Goal: Transaction & Acquisition: Purchase product/service

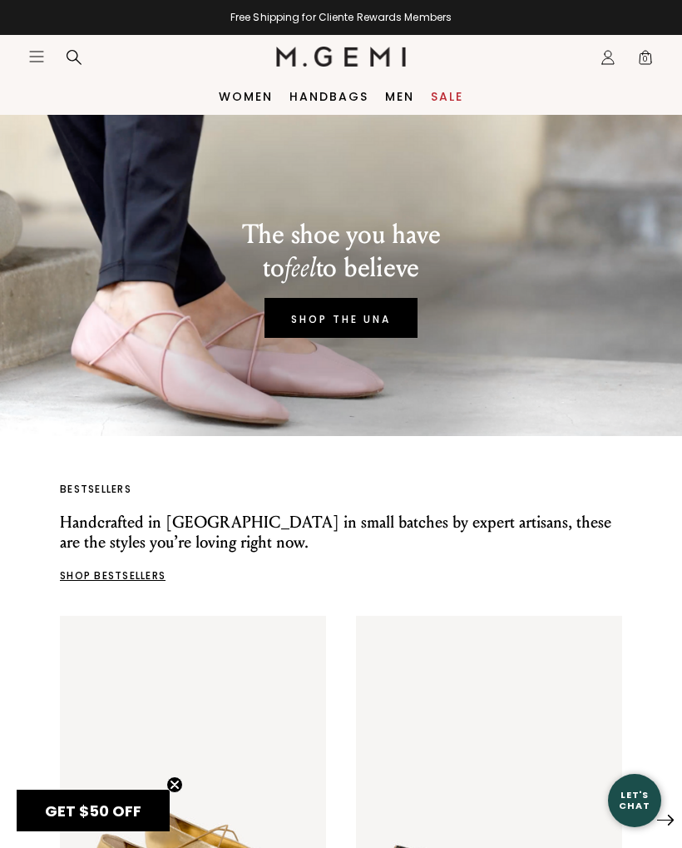
click at [34, 59] on icon "Icons/20x20/hamburger@2x" at bounding box center [36, 56] width 17 height 17
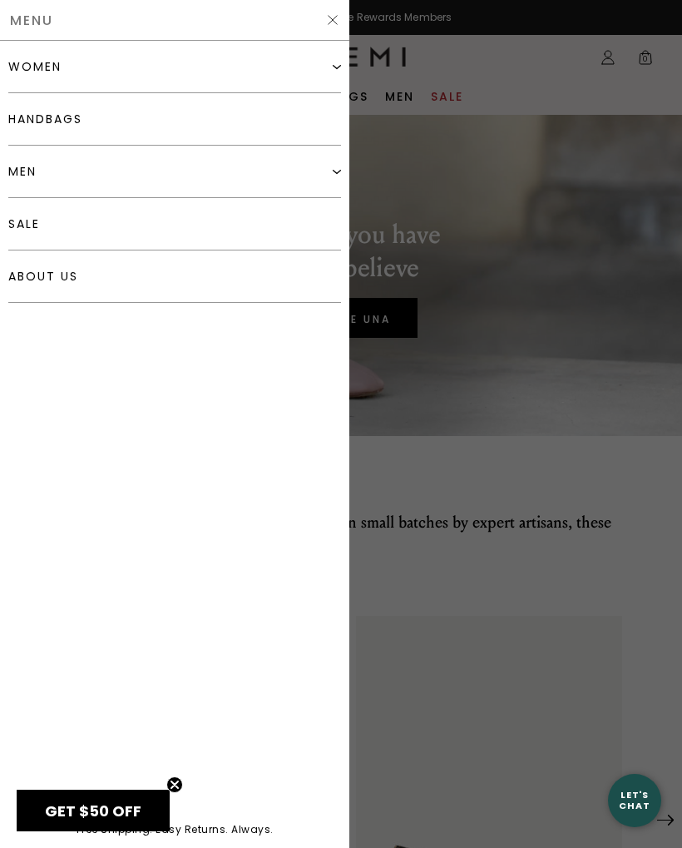
click at [22, 67] on div "women" at bounding box center [34, 66] width 53 height 13
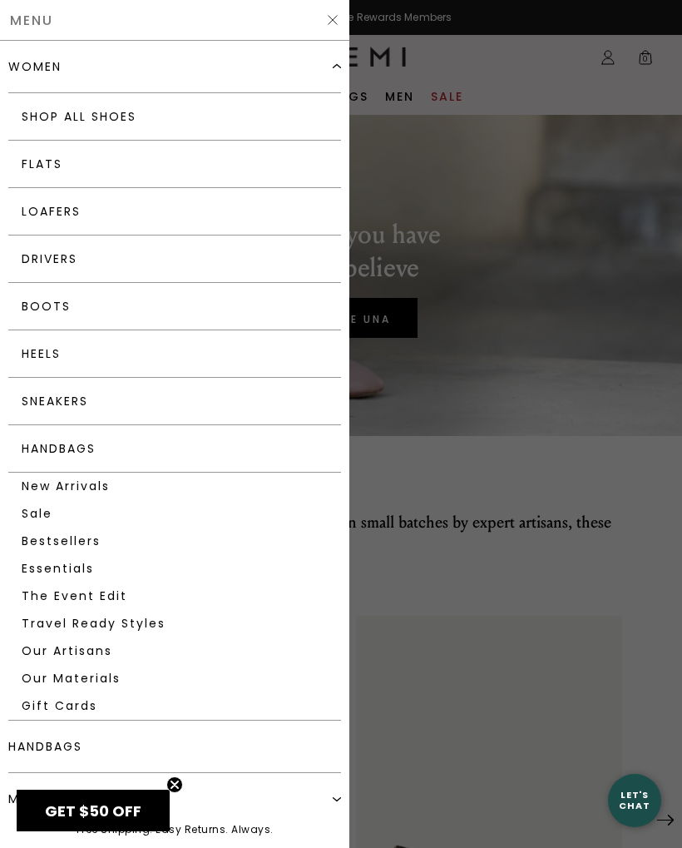
click at [36, 307] on link "Boots" at bounding box center [174, 306] width 333 height 47
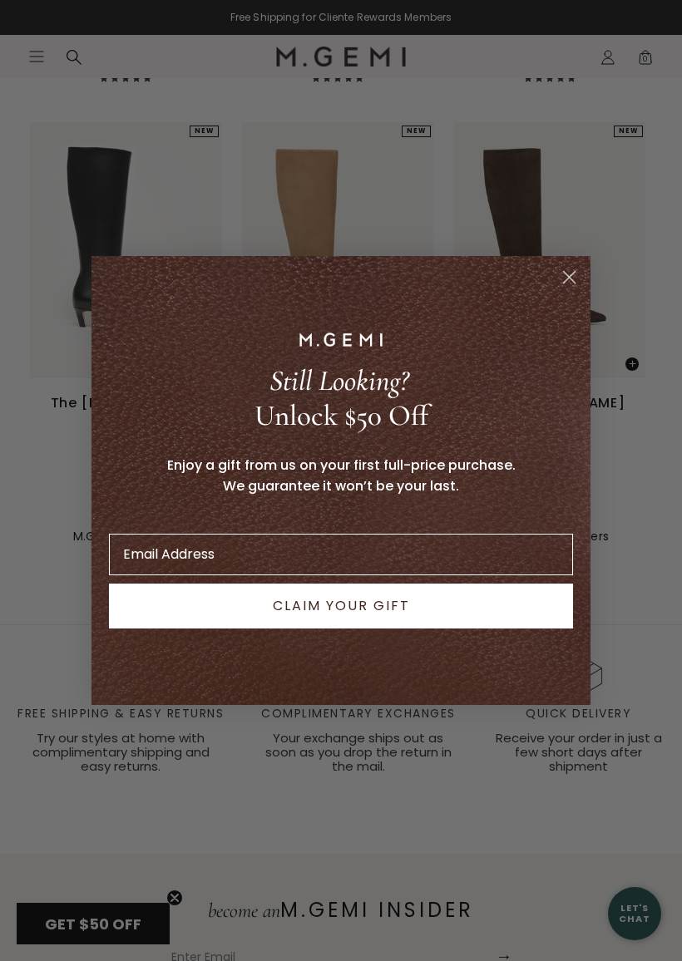
scroll to position [2153, 0]
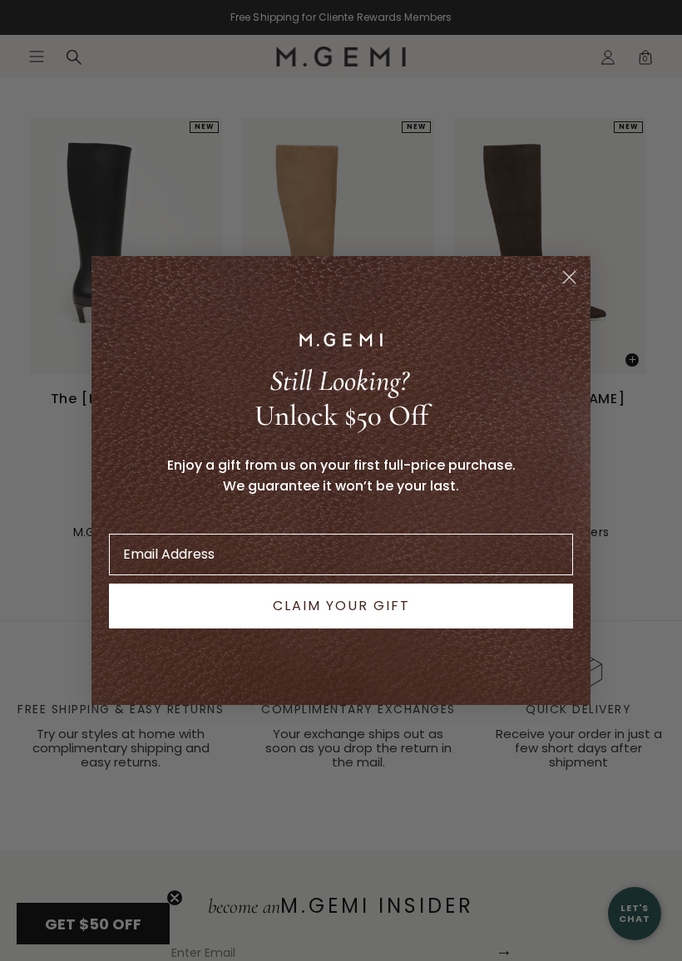
click at [576, 280] on circle "Close dialog" at bounding box center [569, 277] width 27 height 27
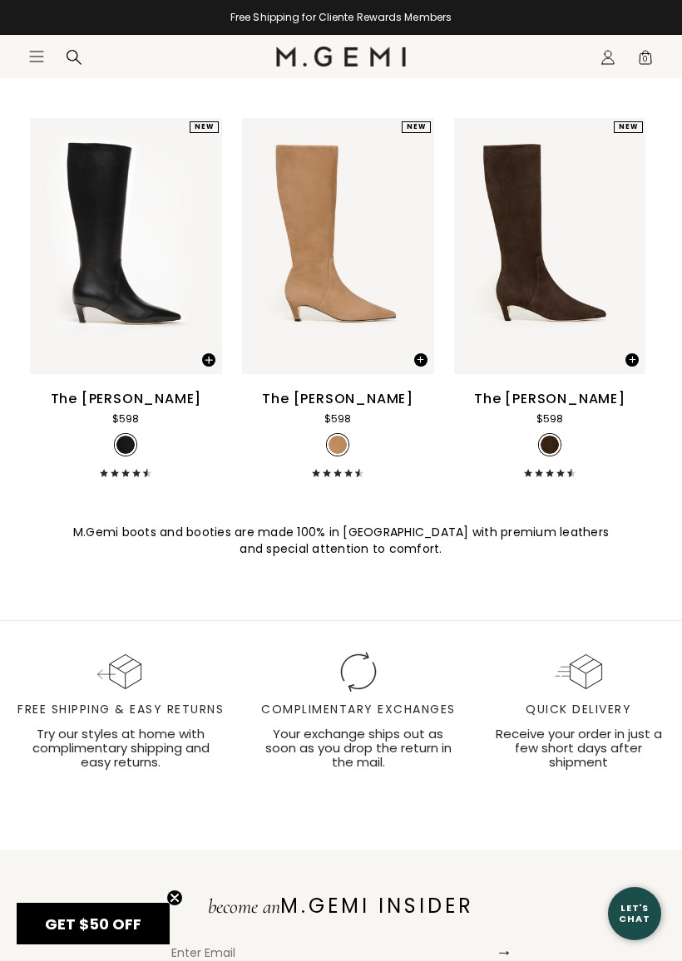
click at [629, 254] on img at bounding box center [623, 246] width 15 height 15
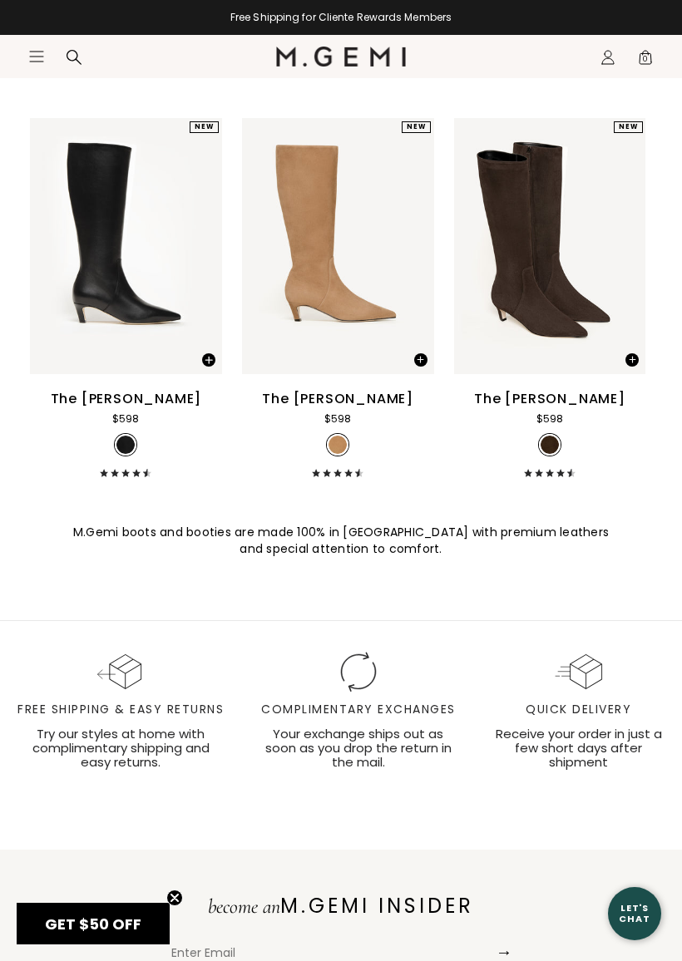
click at [630, 254] on img at bounding box center [623, 246] width 15 height 15
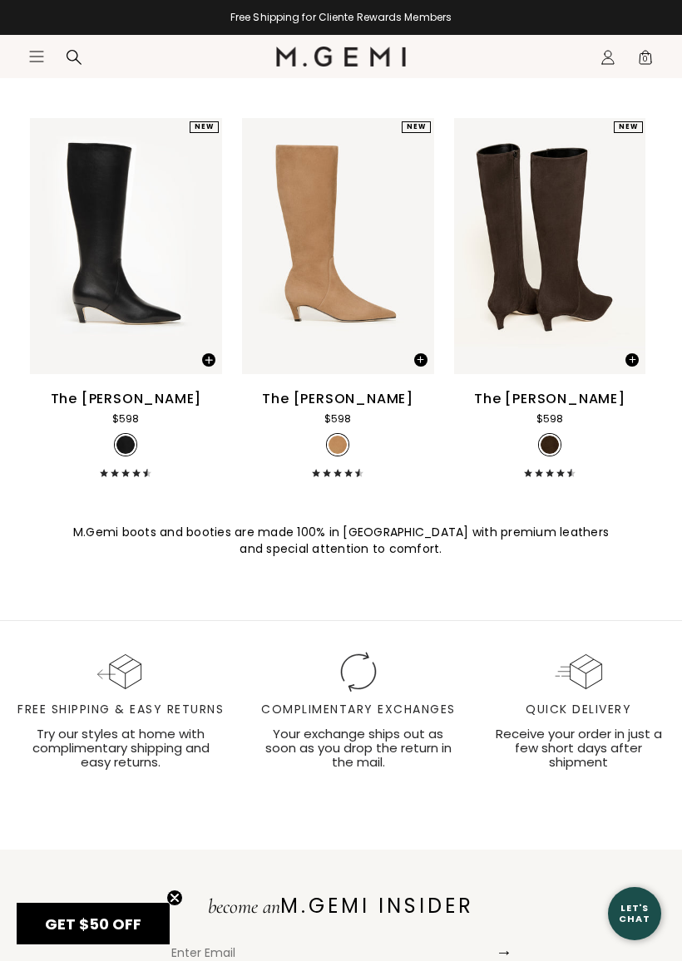
click at [564, 240] on img at bounding box center [550, 246] width 192 height 256
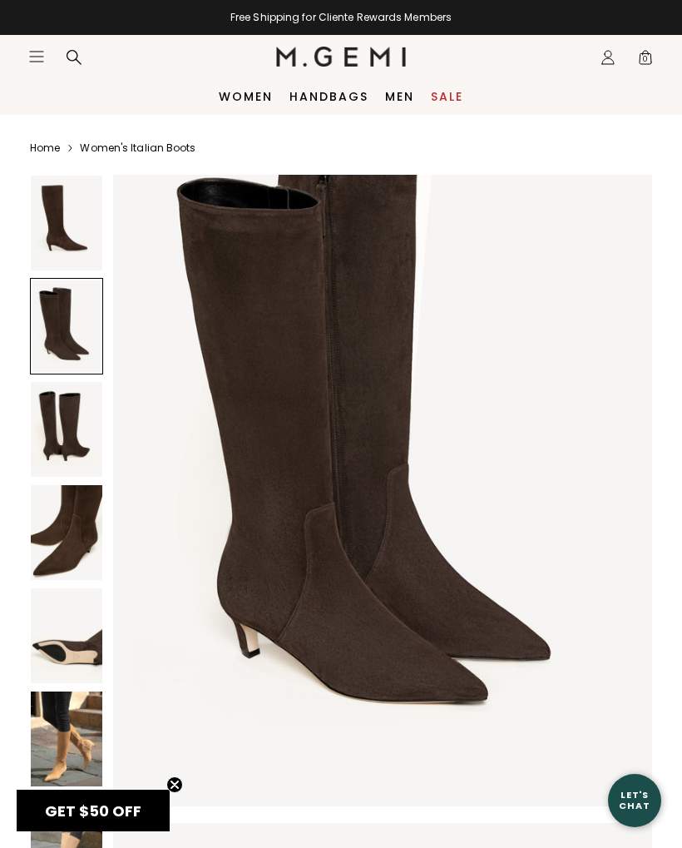
click at [48, 746] on img at bounding box center [67, 738] width 72 height 95
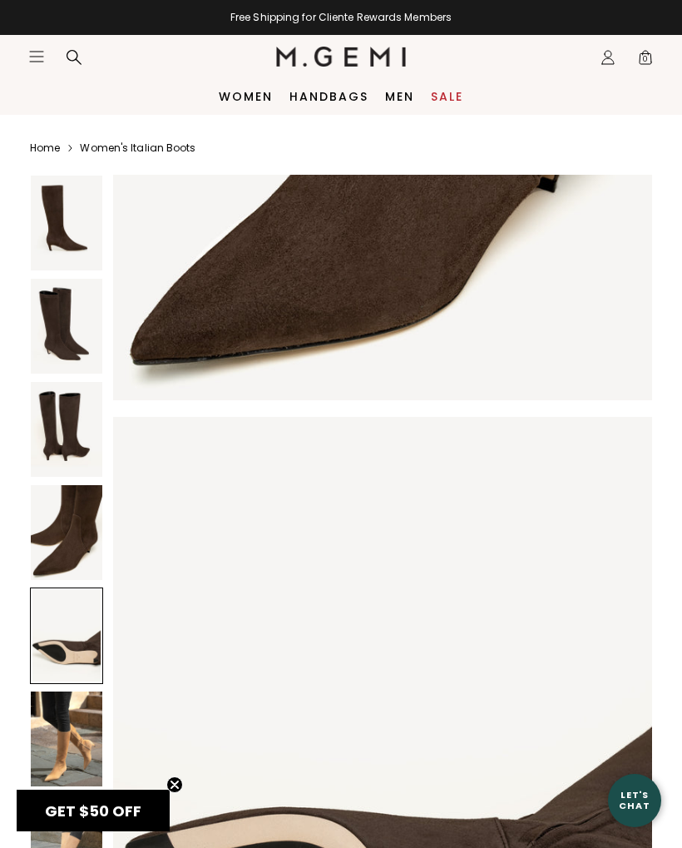
scroll to position [2700, 0]
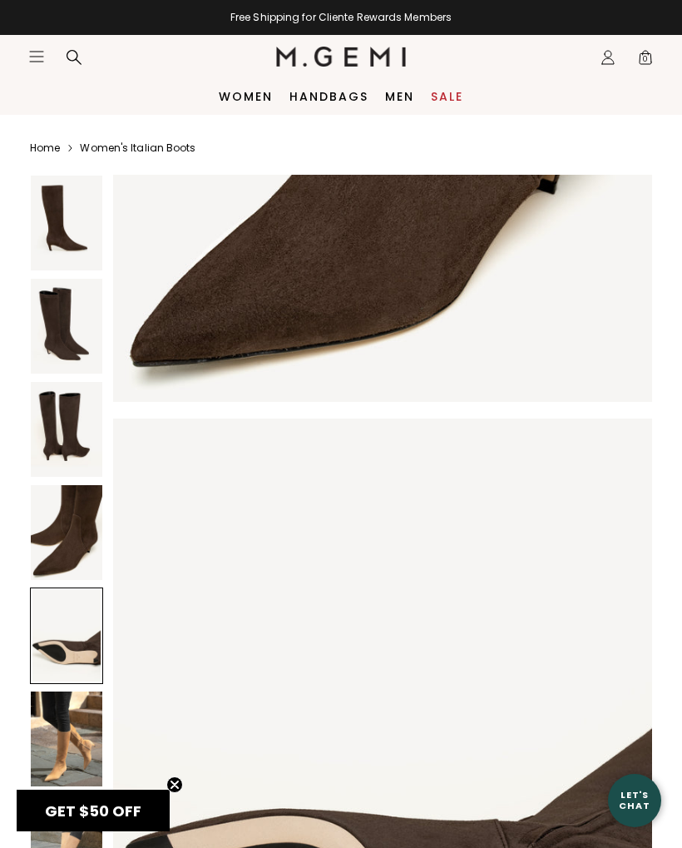
click at [93, 154] on link "Women's Italian Boots" at bounding box center [138, 147] width 116 height 13
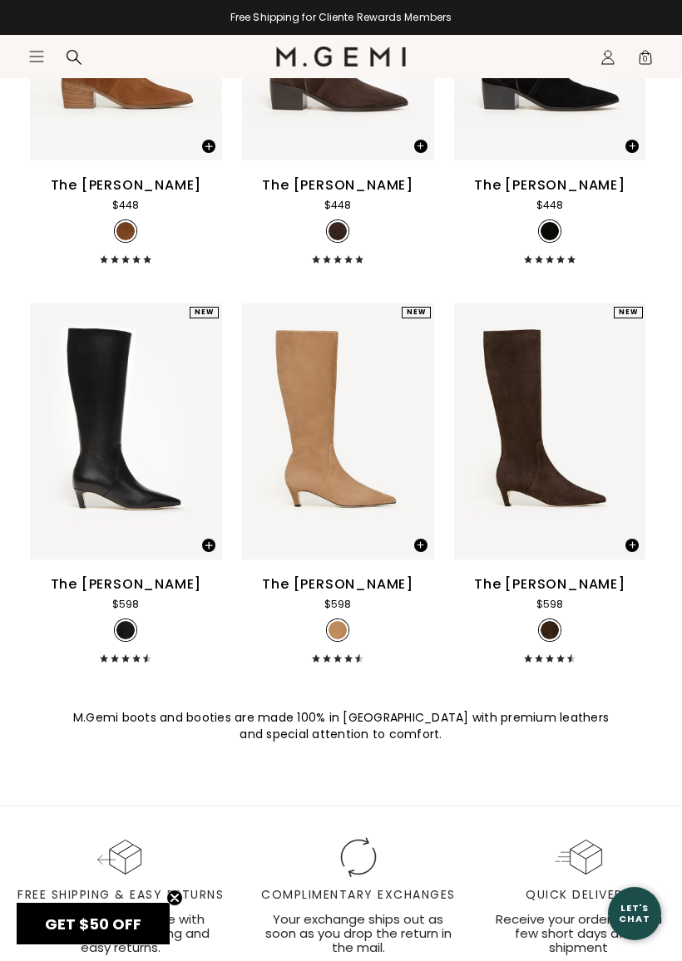
scroll to position [1972, 0]
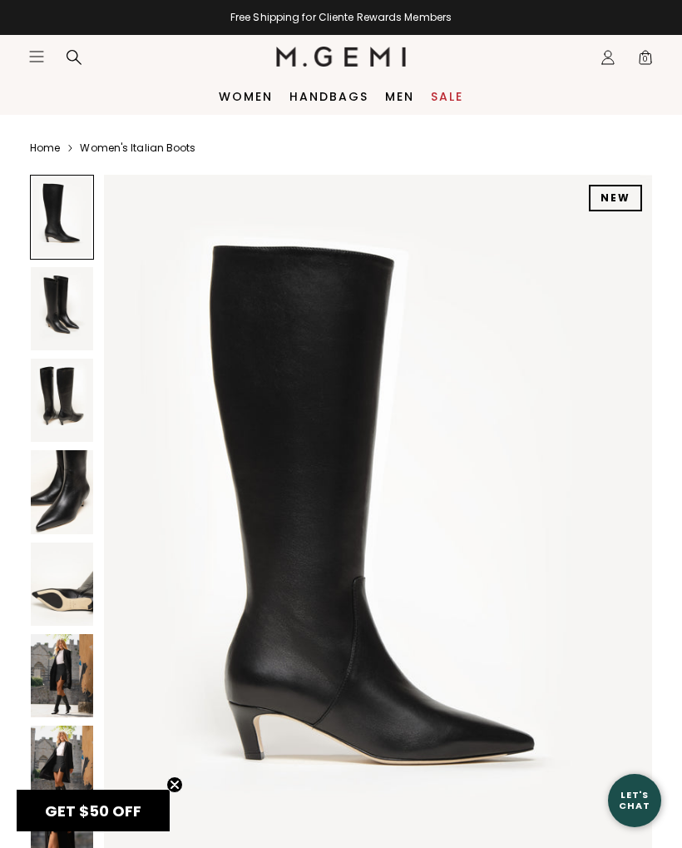
click at [57, 680] on img at bounding box center [62, 675] width 62 height 83
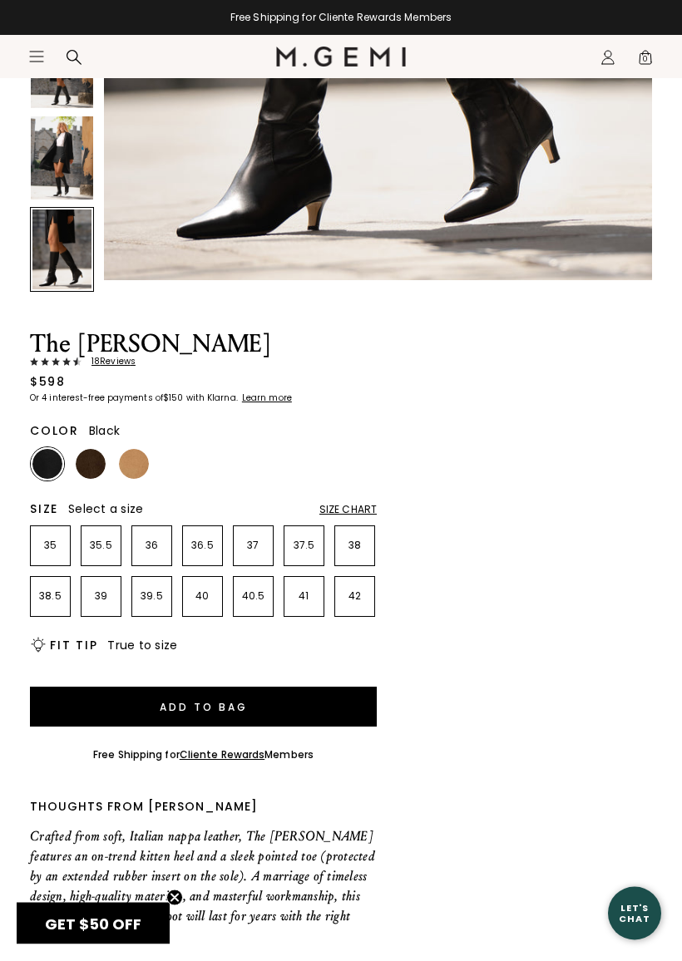
scroll to position [615, 0]
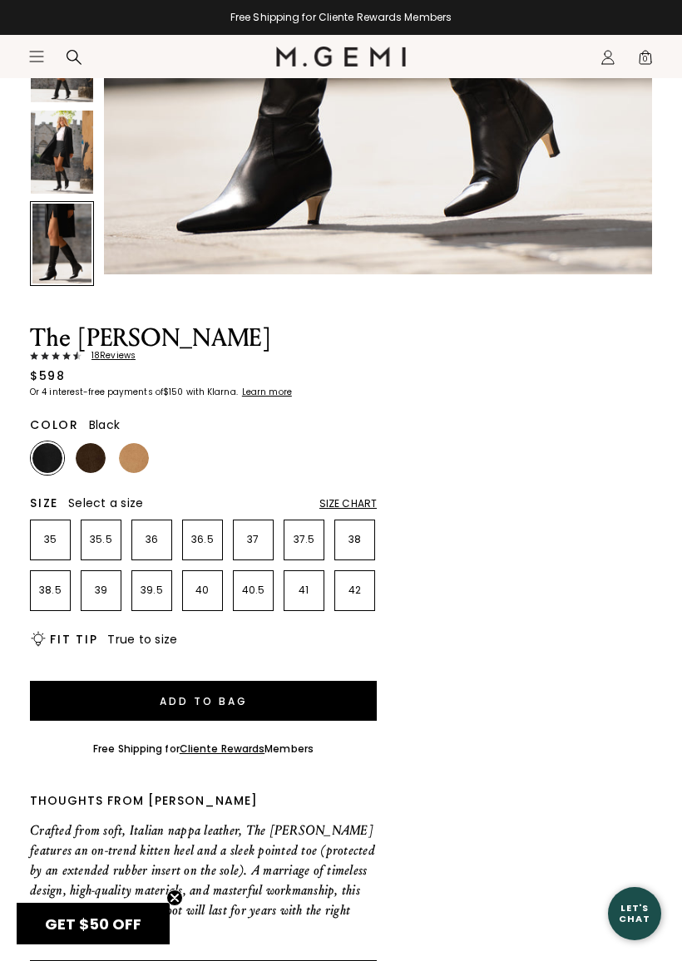
click at [113, 361] on span "18 Review s" at bounding box center [109, 356] width 54 height 10
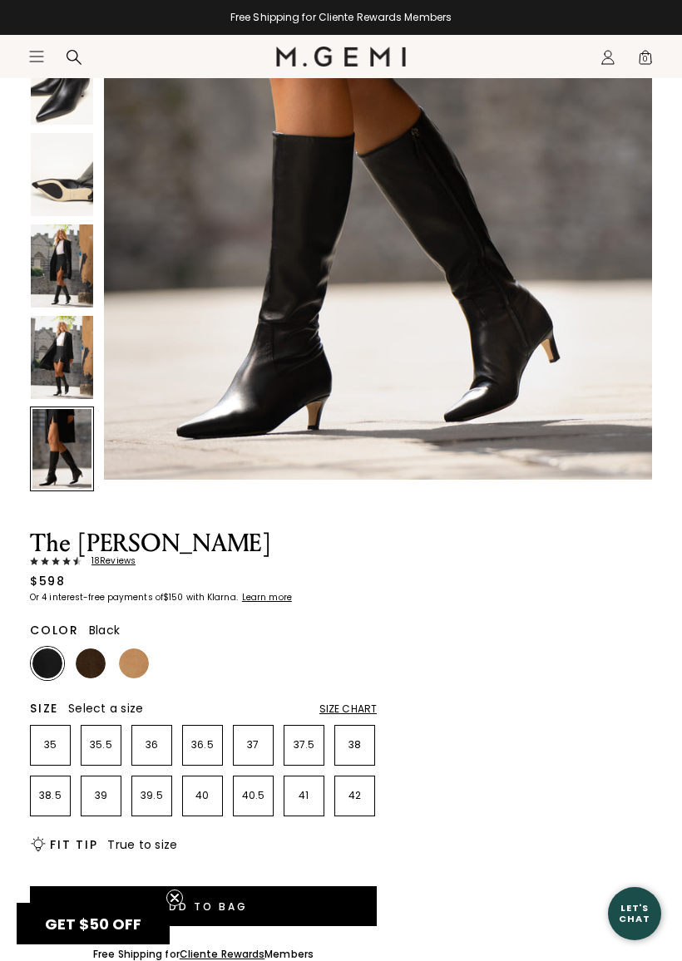
scroll to position [412, 0]
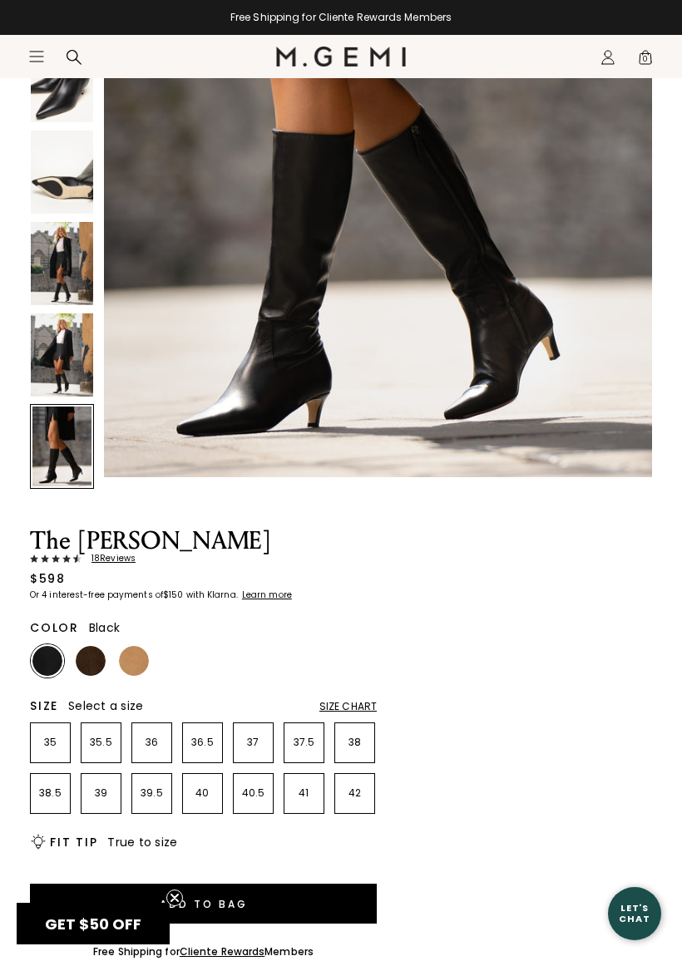
click at [86, 655] on img at bounding box center [91, 661] width 30 height 30
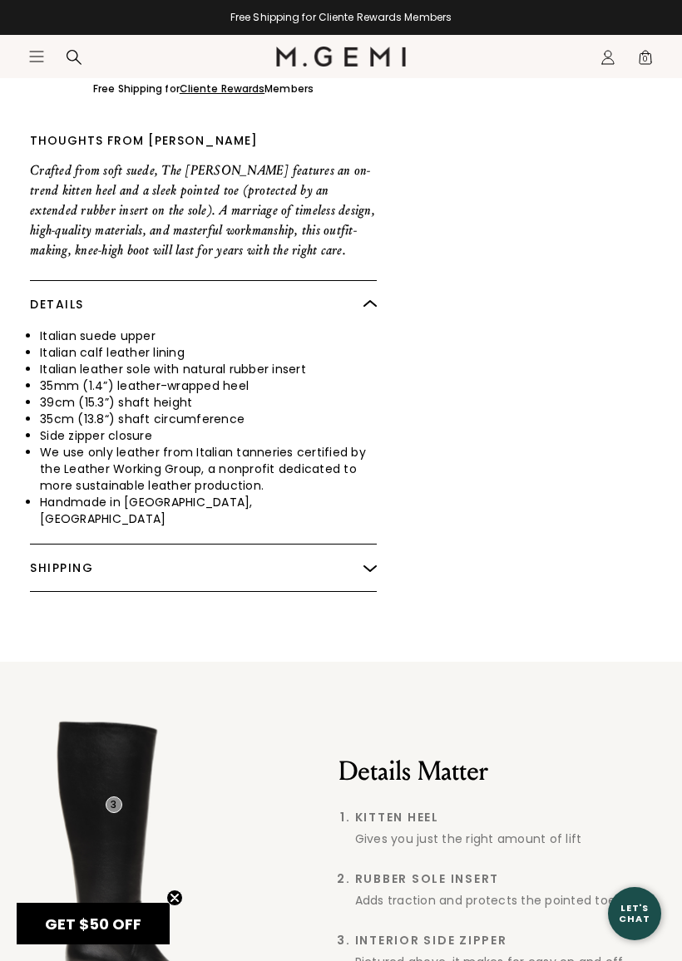
scroll to position [1339, 0]
